Goal: Task Accomplishment & Management: Manage account settings

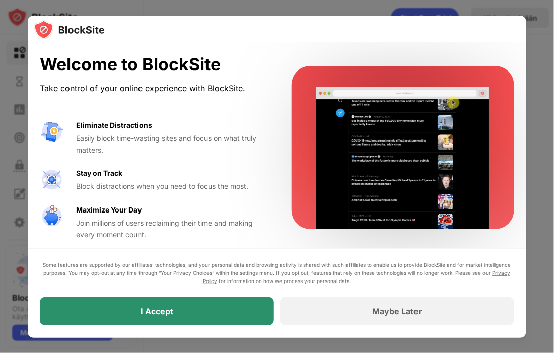
click at [195, 317] on div "I Accept" at bounding box center [157, 312] width 234 height 28
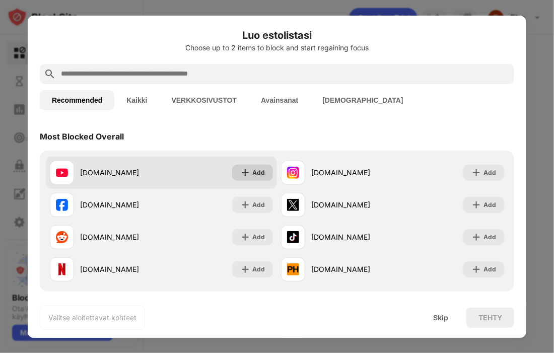
click at [250, 171] on img at bounding box center [245, 173] width 10 height 10
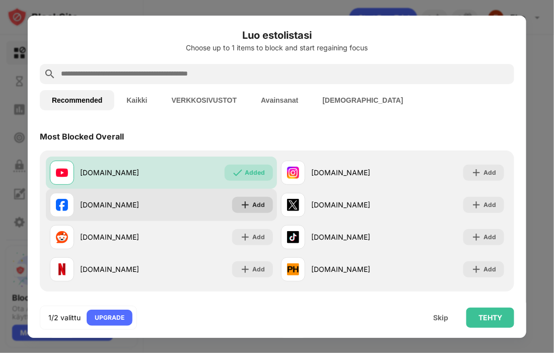
click at [260, 198] on div "Add" at bounding box center [252, 205] width 41 height 16
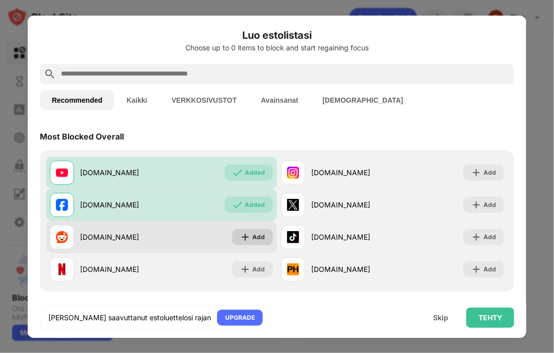
click at [267, 238] on div "Add" at bounding box center [252, 237] width 41 height 16
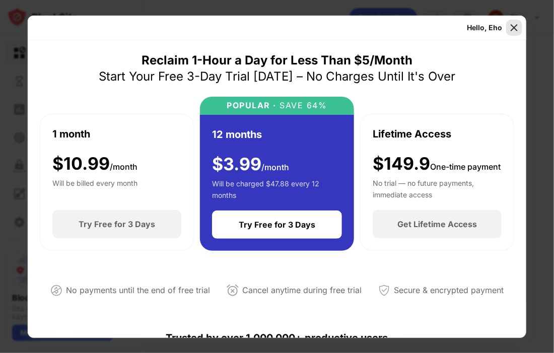
click at [516, 27] on img at bounding box center [514, 28] width 10 height 10
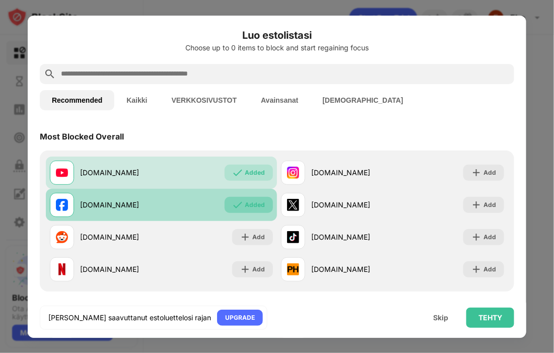
click at [253, 200] on div "Added" at bounding box center [255, 205] width 20 height 10
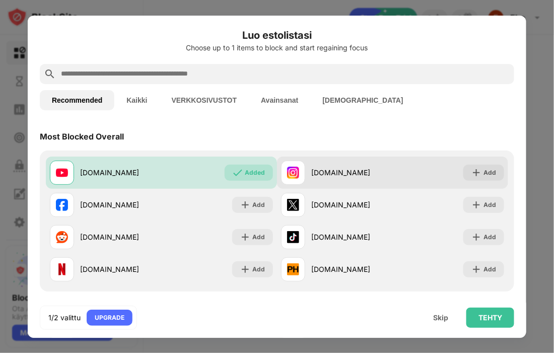
click at [336, 179] on div "[DOMAIN_NAME]" at bounding box center [337, 173] width 112 height 24
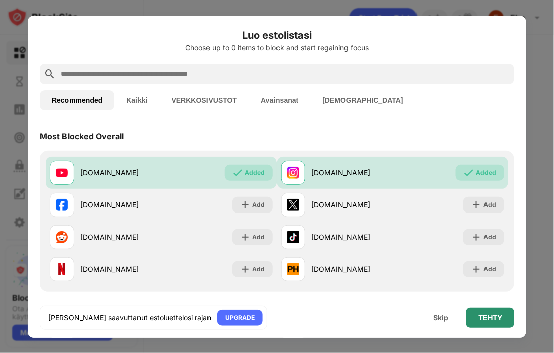
click at [494, 321] on div "TEHTY" at bounding box center [491, 318] width 24 height 8
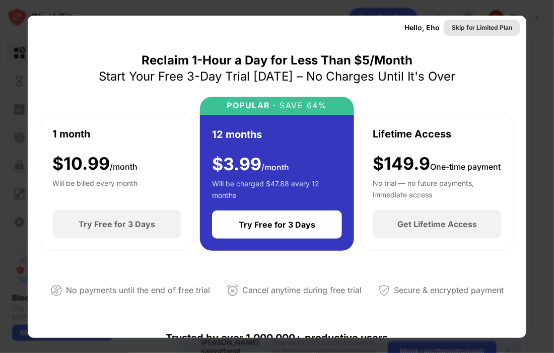
click at [486, 29] on div "Skip for Limited Plan" at bounding box center [482, 28] width 60 height 10
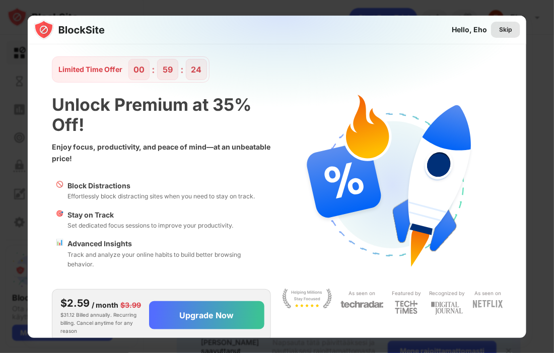
click at [508, 23] on div "Skip" at bounding box center [505, 30] width 29 height 16
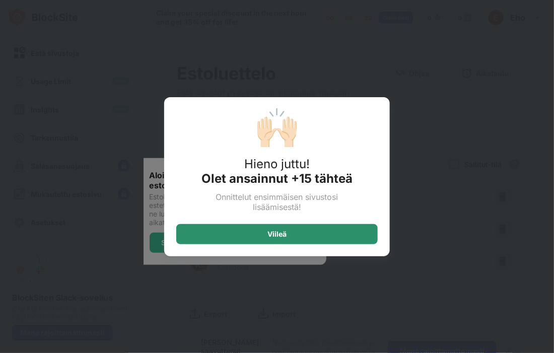
click at [294, 235] on div "Viileä" at bounding box center [277, 234] width 202 height 20
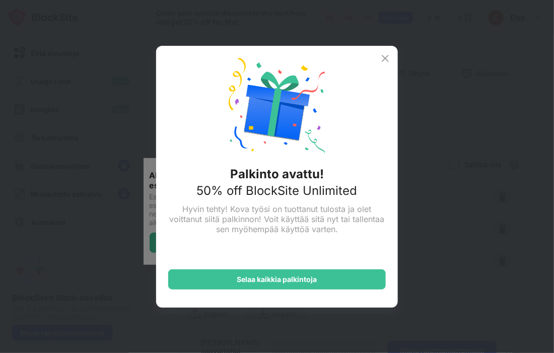
click at [387, 58] on img at bounding box center [385, 58] width 12 height 12
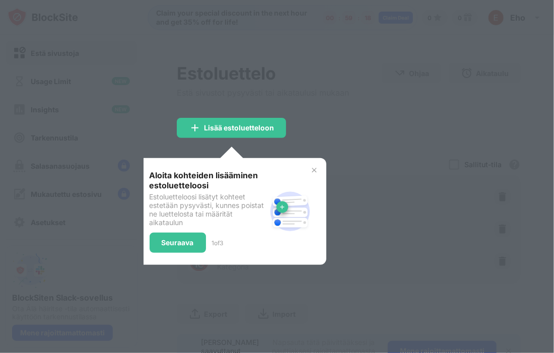
click at [313, 170] on img at bounding box center [314, 170] width 8 height 8
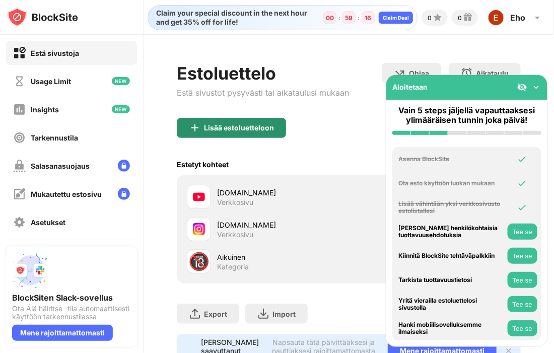
click at [255, 121] on div "Lisää estoluetteloon" at bounding box center [231, 128] width 109 height 20
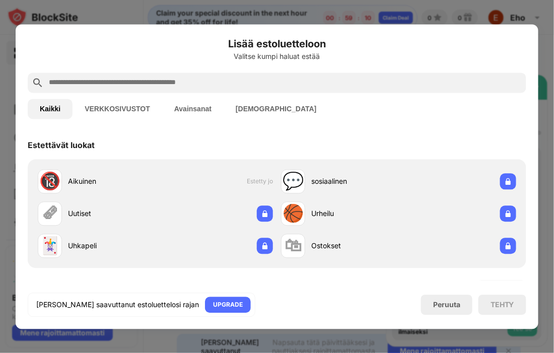
click at [102, 112] on button "VERKKOSIVUSTOT" at bounding box center [118, 109] width 90 height 20
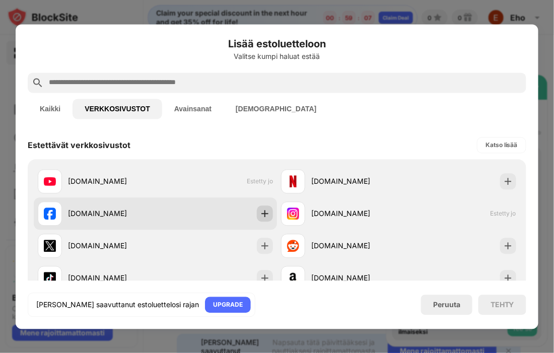
click at [260, 215] on img at bounding box center [265, 214] width 10 height 10
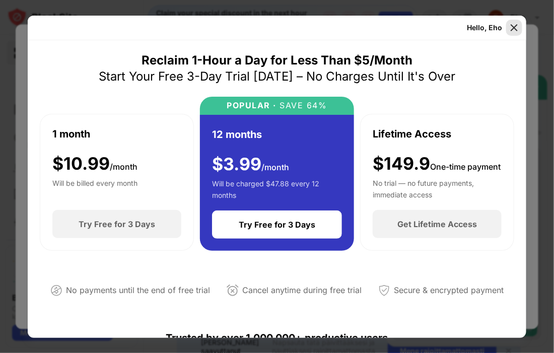
click at [513, 34] on div at bounding box center [514, 28] width 16 height 16
